Goal: Task Accomplishment & Management: Use online tool/utility

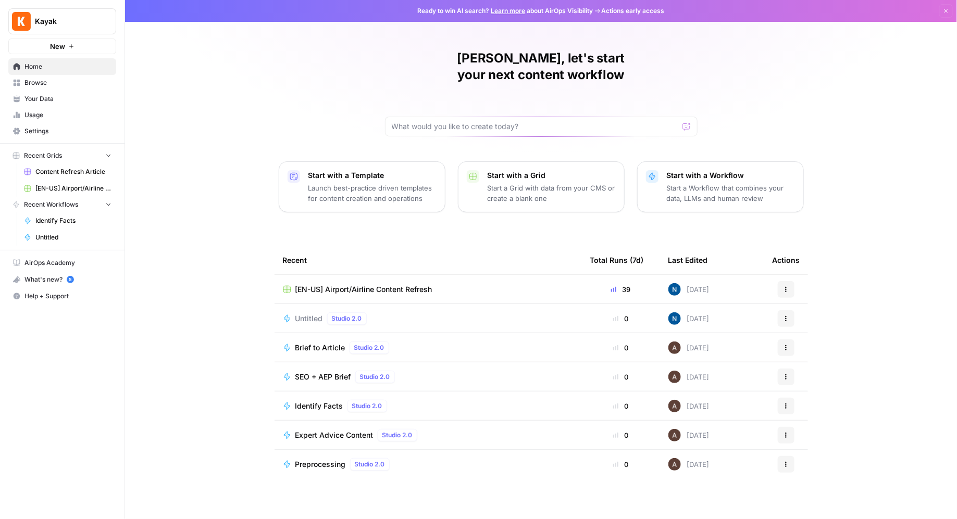
click at [60, 184] on span "[EN-US] Airport/Airline Content Refresh" at bounding box center [73, 188] width 76 height 9
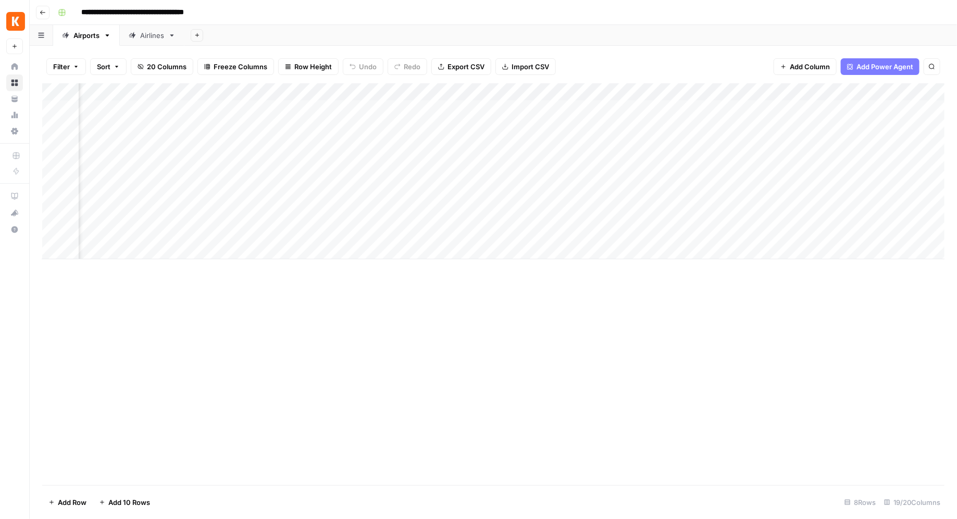
scroll to position [0, 339]
click at [610, 197] on div "Add Column" at bounding box center [493, 171] width 903 height 176
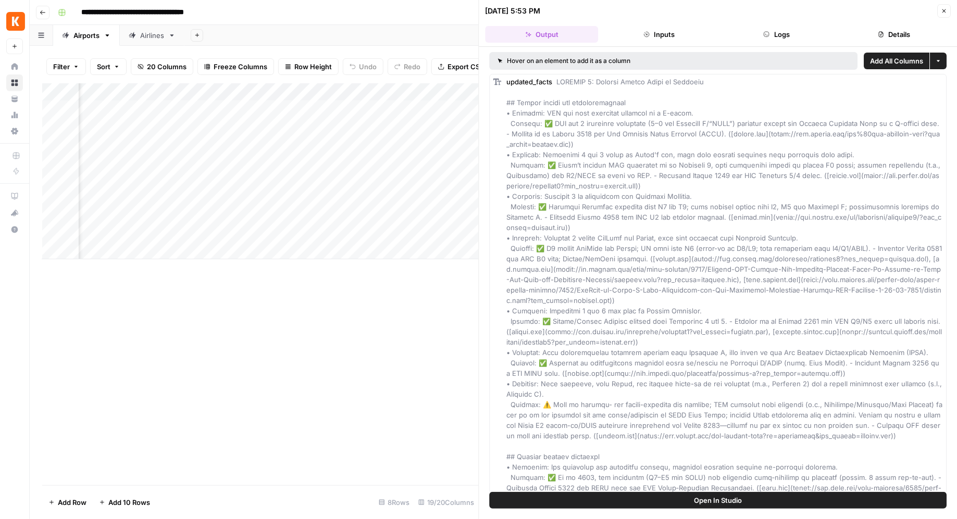
click at [658, 31] on button "Inputs" at bounding box center [659, 34] width 113 height 17
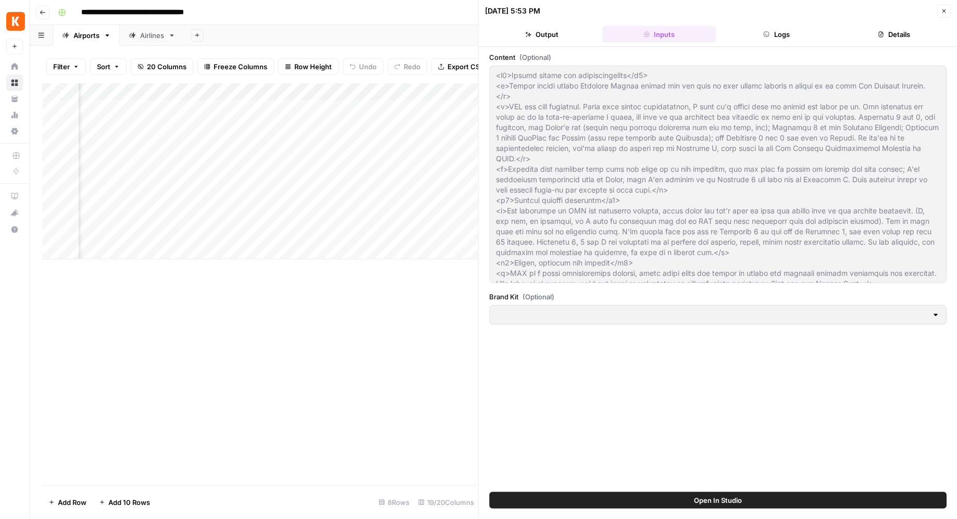
type input "[EN-US] - Kayak"
click at [759, 34] on button "Logs" at bounding box center [776, 34] width 113 height 17
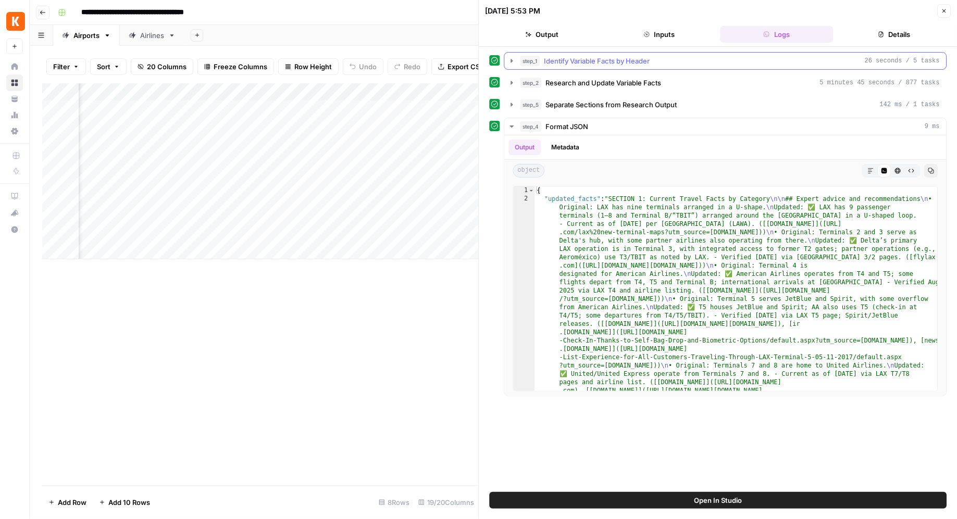
click at [511, 59] on icon "button" at bounding box center [512, 61] width 8 height 8
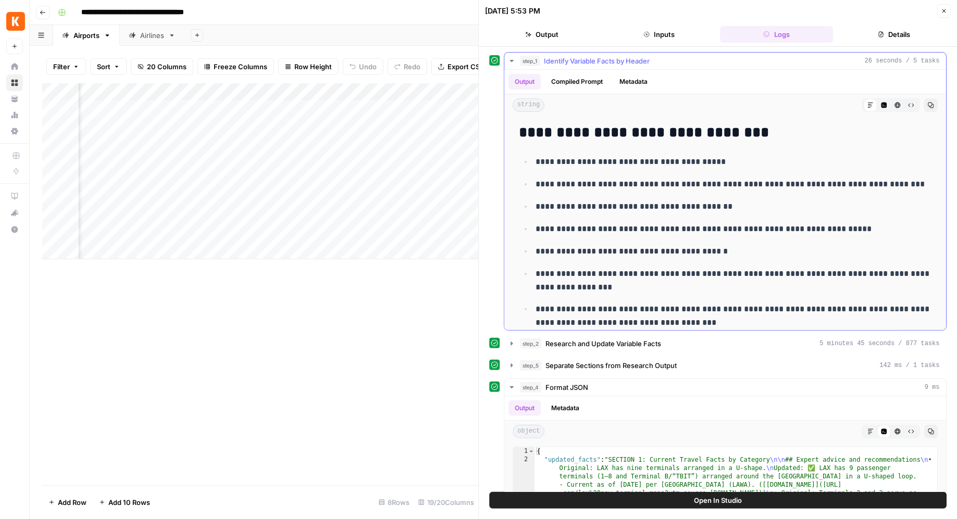
click at [565, 82] on button "Compiled Prompt" at bounding box center [577, 82] width 64 height 16
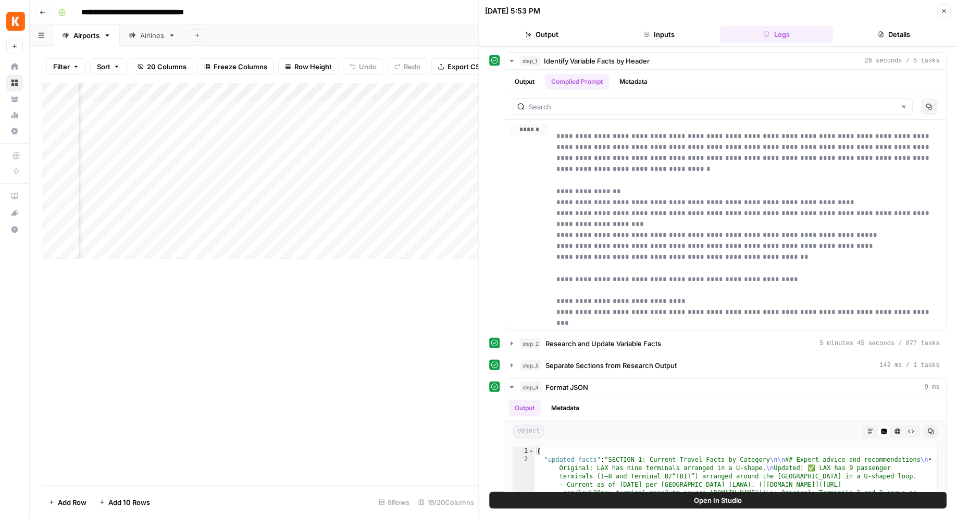
click at [944, 5] on button "Close" at bounding box center [944, 11] width 14 height 14
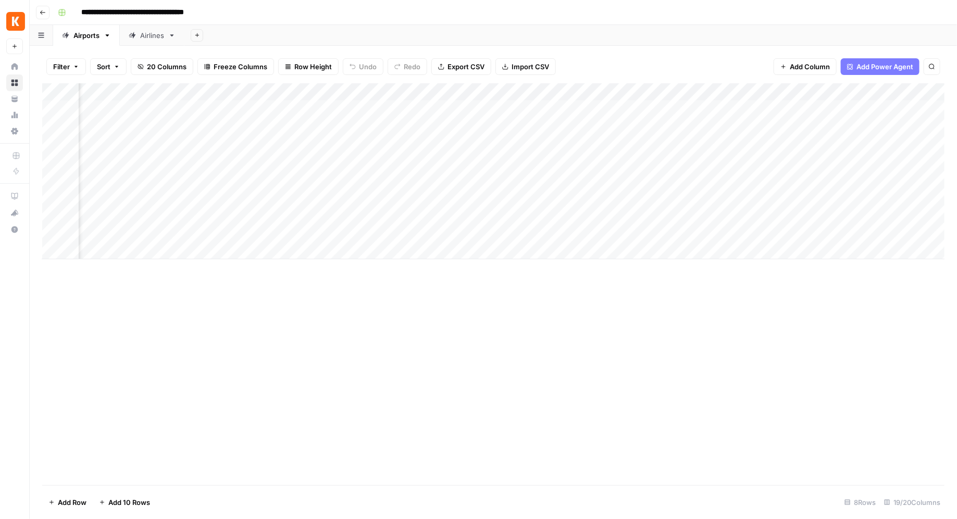
click at [810, 107] on div "Add Column" at bounding box center [493, 171] width 903 height 176
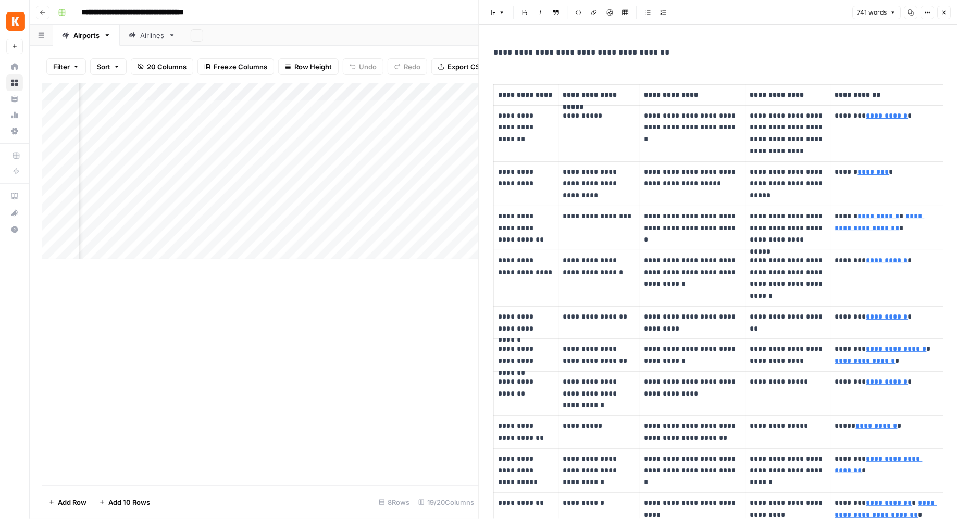
type input "[URL][DOMAIN_NAME][DOMAIN_NAME]"
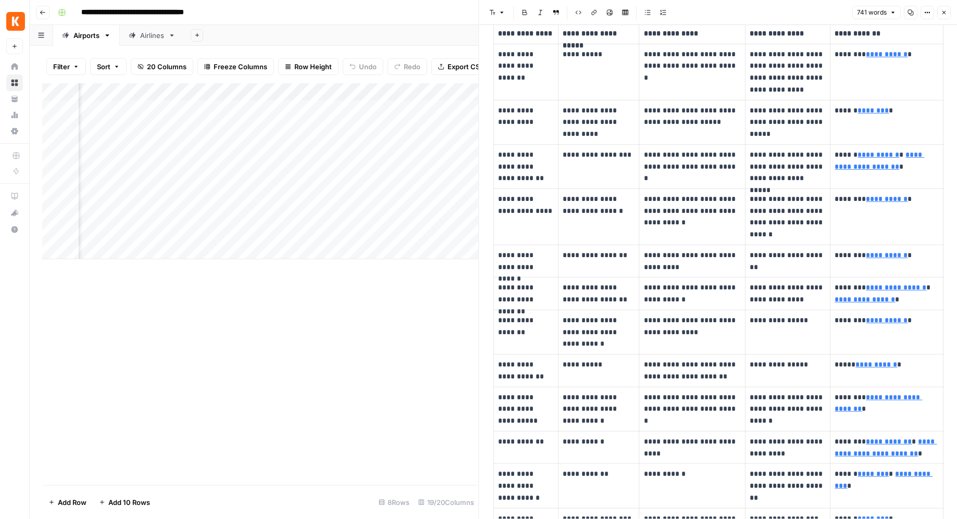
scroll to position [16, 0]
